Goal: Transaction & Acquisition: Purchase product/service

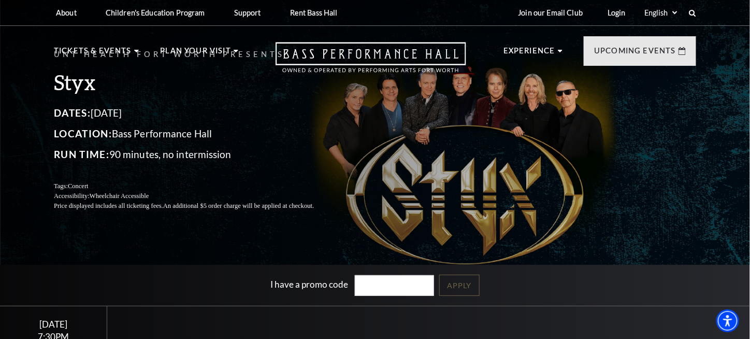
scroll to position [155, 0]
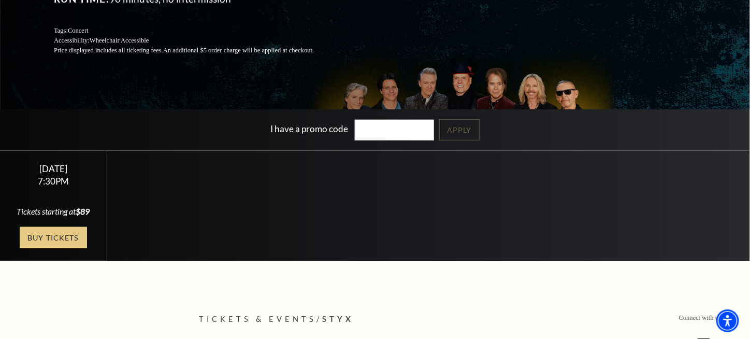
click at [32, 247] on link "Buy Tickets" at bounding box center [53, 237] width 67 height 21
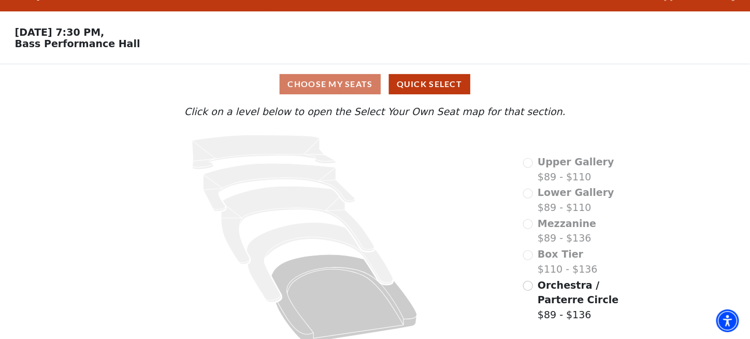
scroll to position [34, 0]
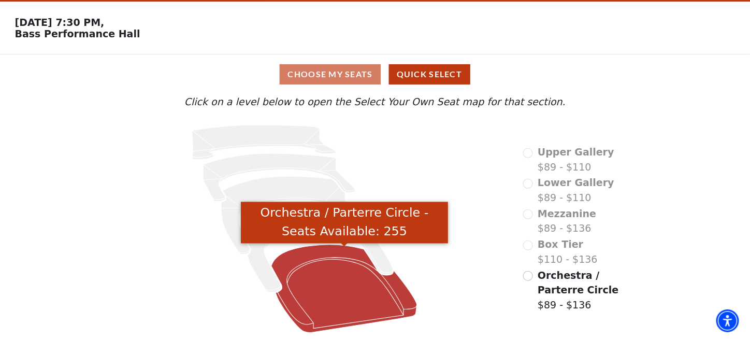
click at [327, 290] on icon "Orchestra / Parterre Circle - Seats Available: 255" at bounding box center [344, 288] width 146 height 88
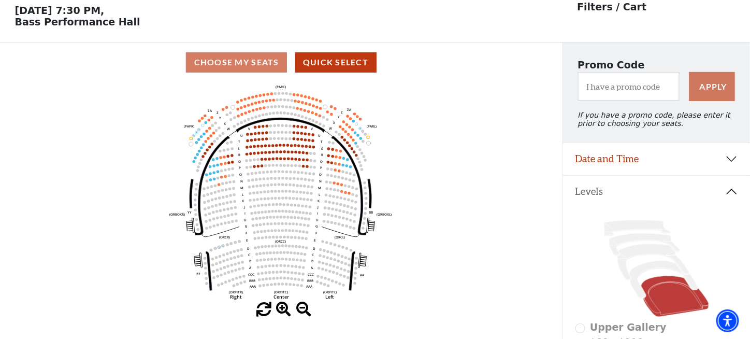
scroll to position [48, 0]
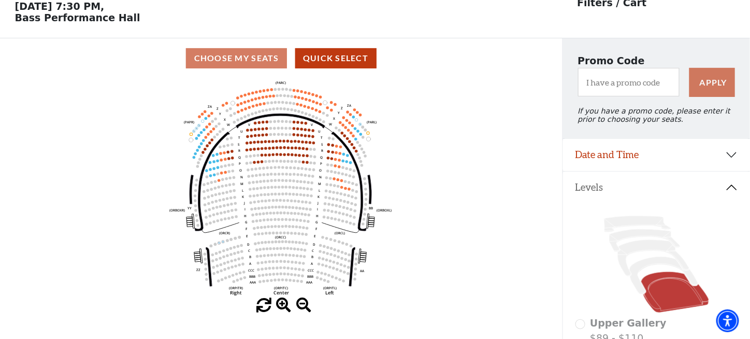
click at [268, 269] on icon "Left (ORPITL) Right (ORPITR) Center (ORPITC) ZZ AA YY BB ZA ZA (ORCL) (ORCR) (O…" at bounding box center [281, 188] width 506 height 220
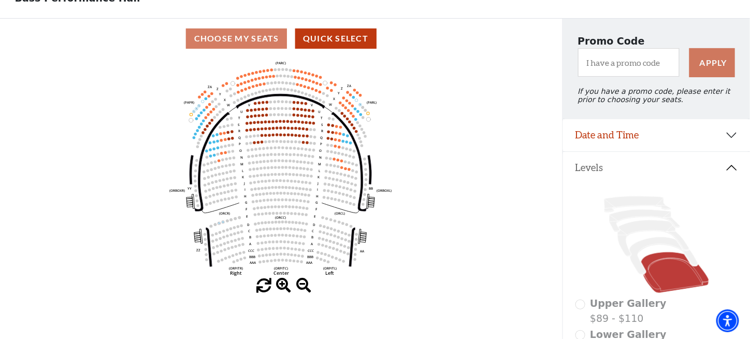
scroll to position [155, 0]
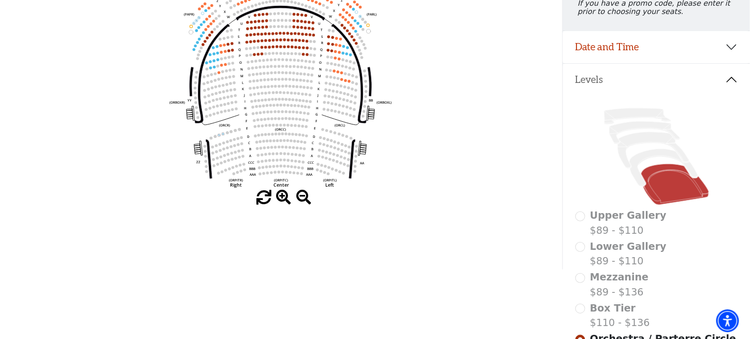
click at [282, 201] on span at bounding box center [283, 197] width 15 height 15
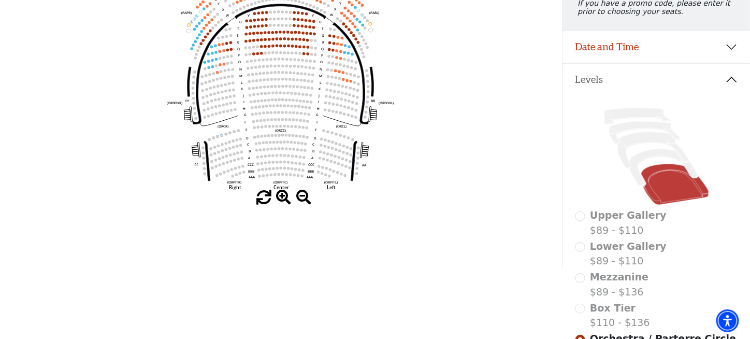
click at [281, 198] on span at bounding box center [283, 197] width 15 height 15
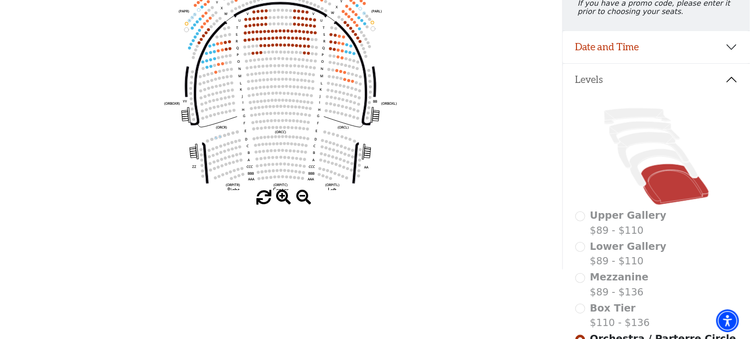
click at [281, 198] on span at bounding box center [283, 197] width 15 height 15
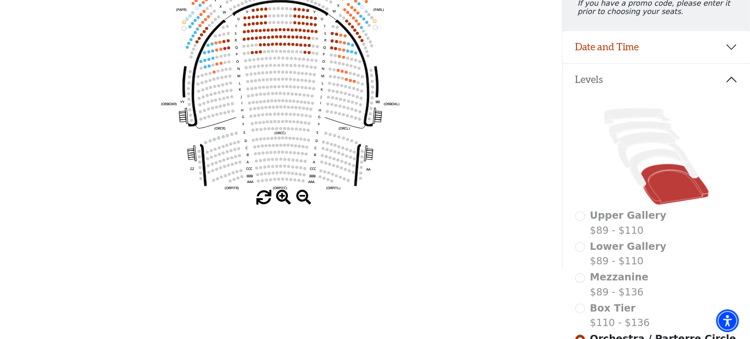
click at [281, 198] on span at bounding box center [283, 197] width 15 height 15
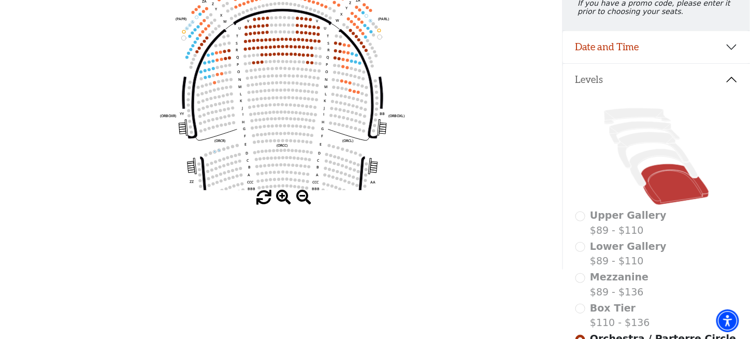
drag, startPoint x: 283, startPoint y: 157, endPoint x: 285, endPoint y: 170, distance: 12.5
click at [285, 170] on icon "Left (ORPITL) Right (ORPITR) Center (ORPITC) ZZ AA YY BB ZA ZA (ORCL) (ORCR) (O…" at bounding box center [281, 80] width 506 height 220
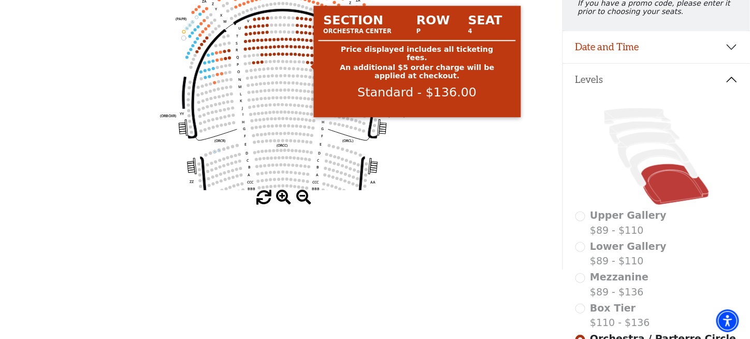
click at [308, 64] on circle at bounding box center [307, 62] width 3 height 3
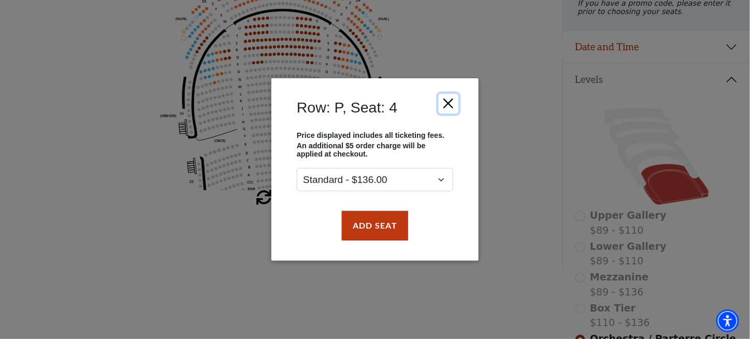
click at [445, 102] on button "Close" at bounding box center [449, 104] width 20 height 20
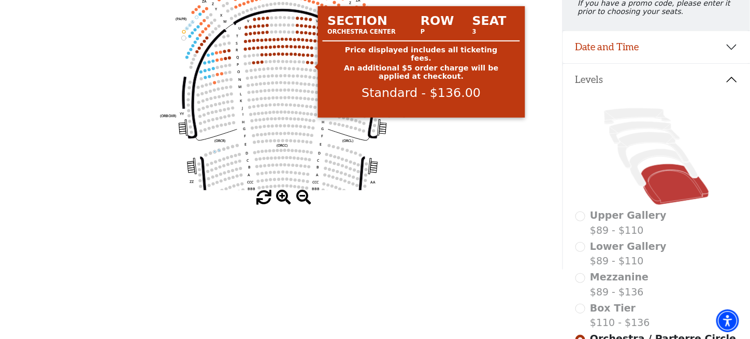
click at [311, 64] on circle at bounding box center [312, 62] width 3 height 3
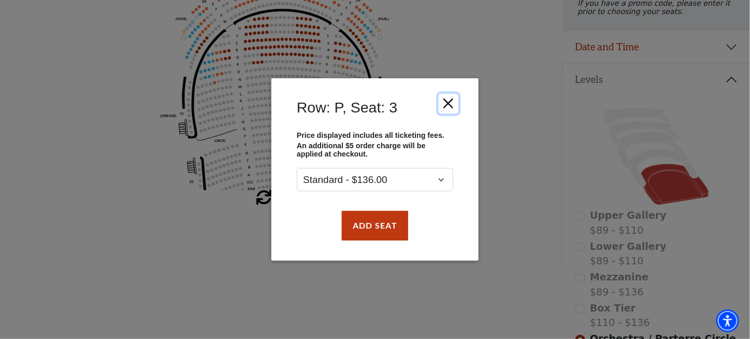
click at [447, 97] on button "Close" at bounding box center [449, 104] width 20 height 20
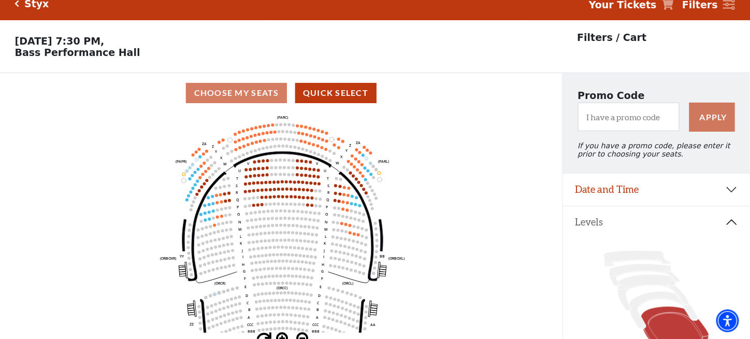
scroll to position [0, 0]
